Goal: Find specific page/section: Find specific page/section

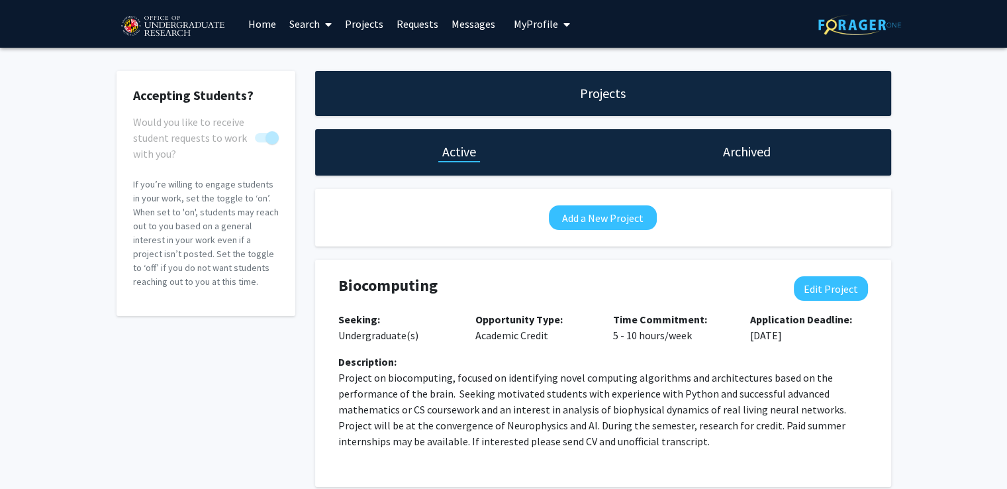
click at [255, 29] on link "Home" at bounding box center [262, 24] width 41 height 46
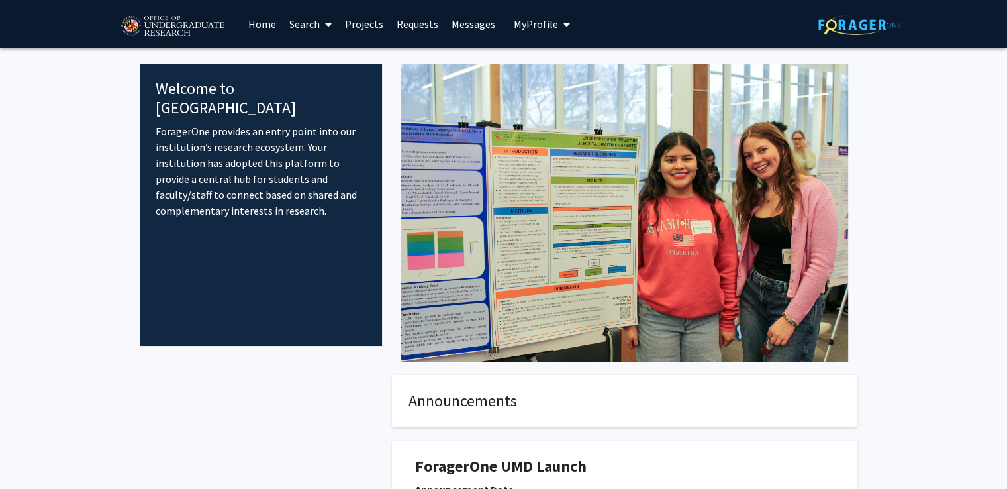
click at [360, 24] on link "Projects" at bounding box center [364, 24] width 52 height 46
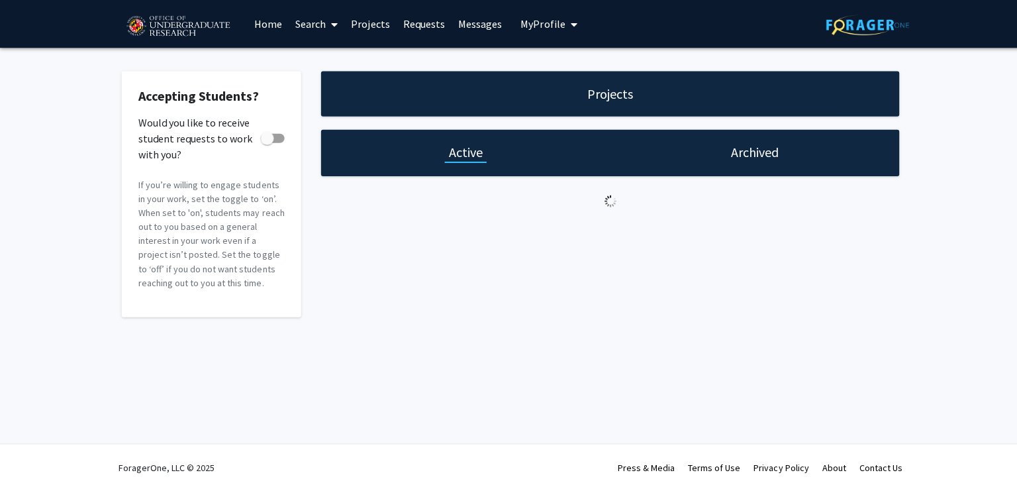
checkbox input "true"
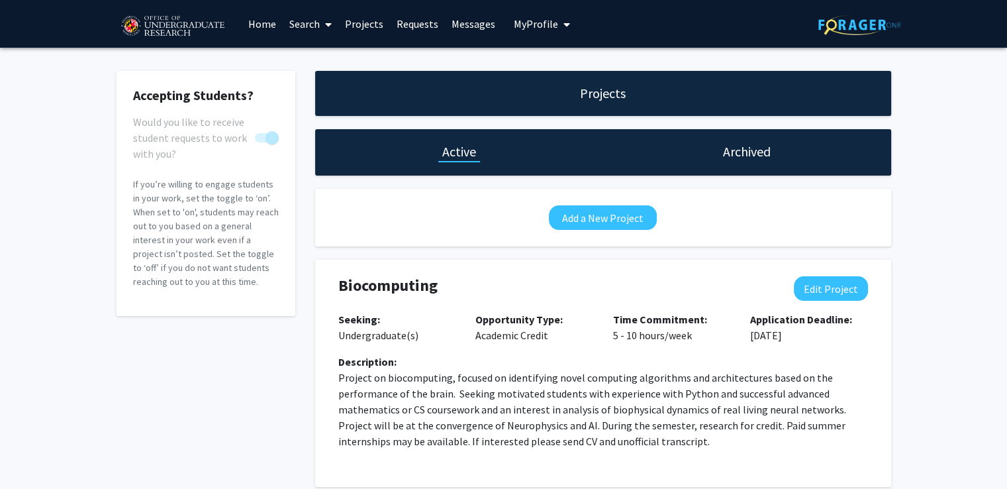
click at [405, 22] on link "Requests" at bounding box center [417, 24] width 55 height 46
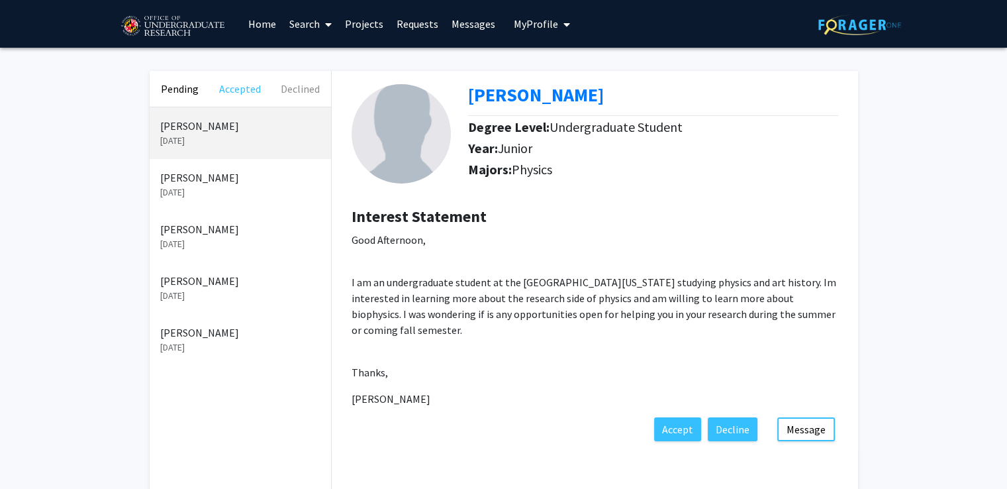
click at [253, 89] on button "Accepted" at bounding box center [240, 89] width 60 height 36
